Goal: Task Accomplishment & Management: Manage account settings

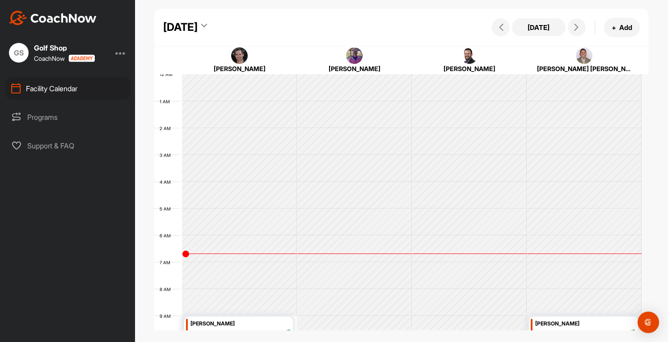
scroll to position [155, 0]
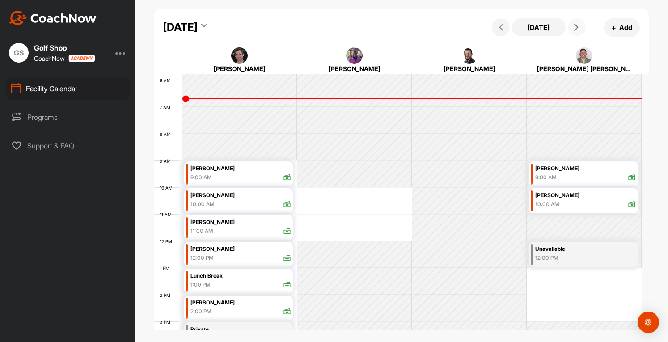
click at [572, 27] on span at bounding box center [577, 27] width 11 height 7
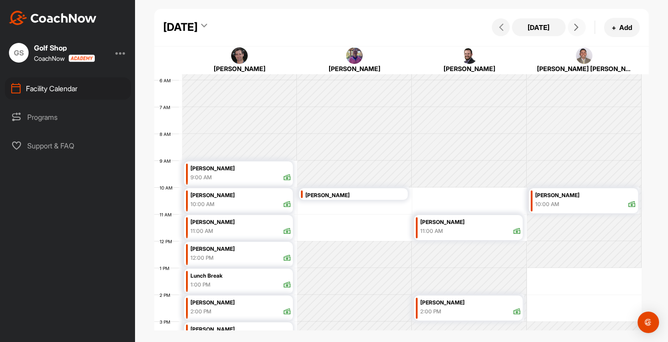
click at [573, 27] on icon at bounding box center [576, 27] width 7 height 7
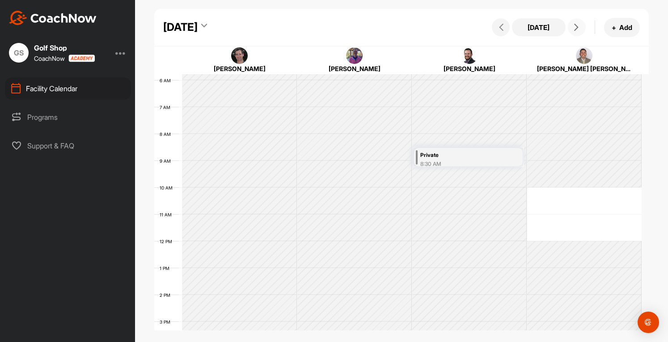
click at [573, 27] on icon at bounding box center [576, 27] width 7 height 7
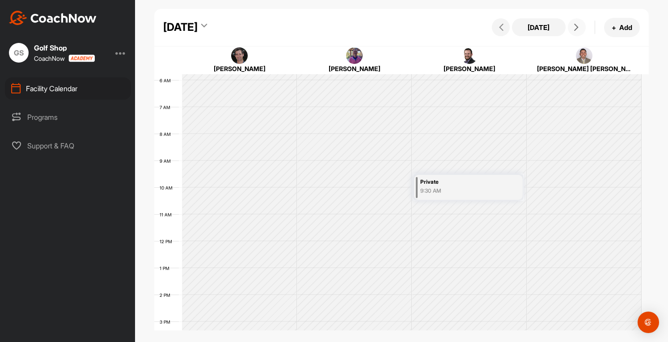
click at [573, 27] on icon at bounding box center [576, 27] width 7 height 7
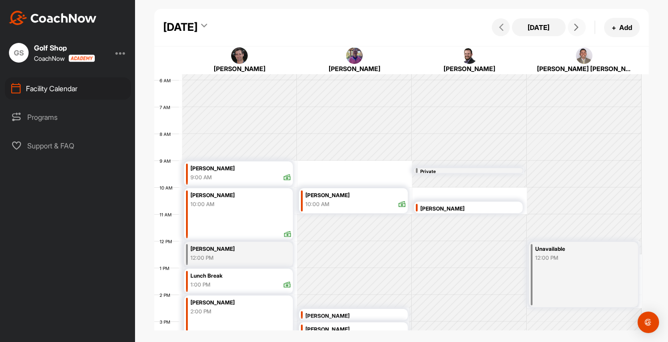
click at [573, 27] on icon at bounding box center [576, 27] width 7 height 7
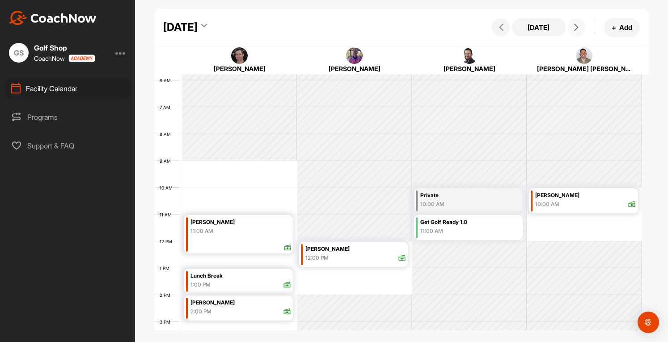
click at [573, 27] on icon at bounding box center [576, 27] width 7 height 7
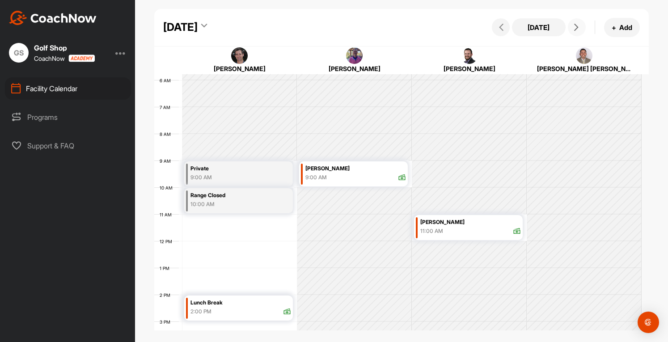
click at [573, 27] on icon at bounding box center [576, 27] width 7 height 7
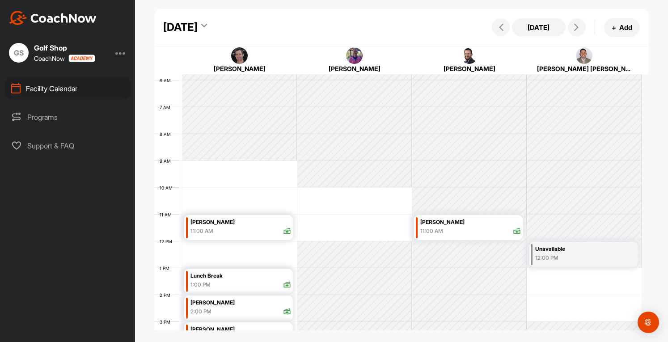
click at [124, 55] on div at bounding box center [120, 52] width 11 height 11
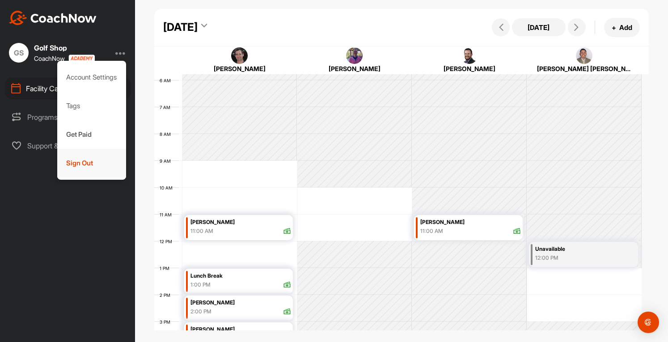
click at [87, 171] on div "Sign Out" at bounding box center [91, 163] width 69 height 29
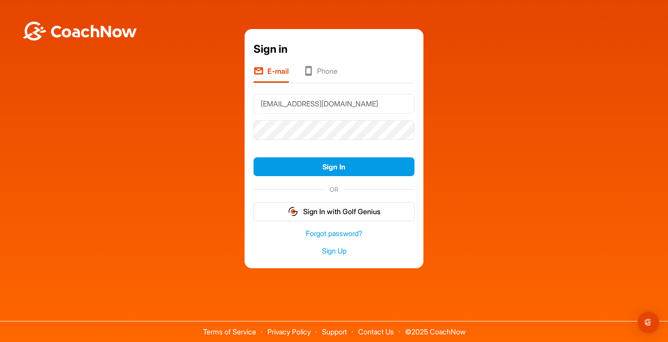
click at [359, 100] on input "[EMAIL_ADDRESS][DOMAIN_NAME]" at bounding box center [334, 104] width 161 height 20
type input "[EMAIL_ADDRESS][DOMAIN_NAME]"
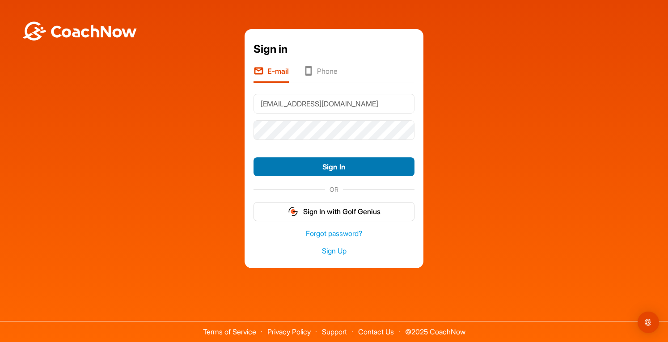
click at [335, 169] on button "Sign In" at bounding box center [334, 166] width 161 height 19
